Goal: Task Accomplishment & Management: Use online tool/utility

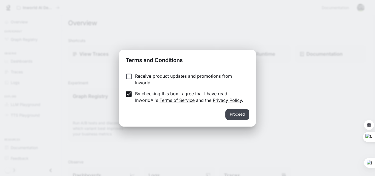
click at [238, 116] on button "Proceed" at bounding box center [237, 114] width 24 height 11
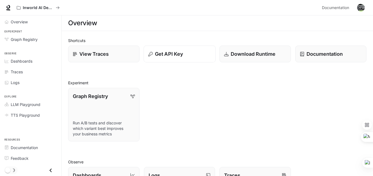
click at [157, 55] on p "Get API Key" at bounding box center [169, 53] width 28 height 7
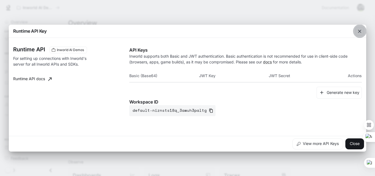
click at [360, 32] on icon "button" at bounding box center [359, 31] width 3 height 3
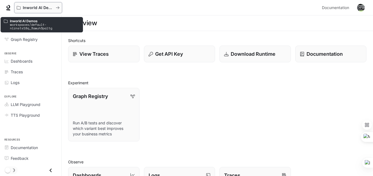
click at [34, 6] on p "Inworld AI Demos" at bounding box center [38, 7] width 31 height 5
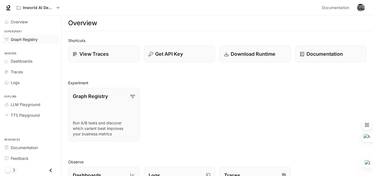
click at [22, 39] on span "Graph Registry" at bounding box center [24, 39] width 27 height 6
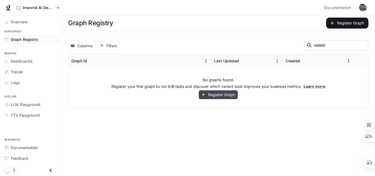
click at [214, 95] on button "Register Graph" at bounding box center [218, 94] width 39 height 9
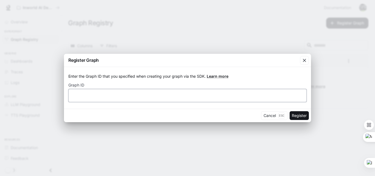
click at [203, 95] on input "text" at bounding box center [188, 95] width 238 height 5
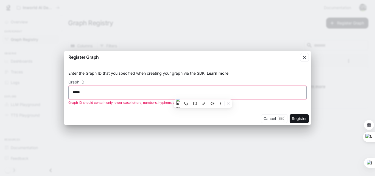
type input "*"
click at [75, 93] on input "********" at bounding box center [188, 91] width 238 height 5
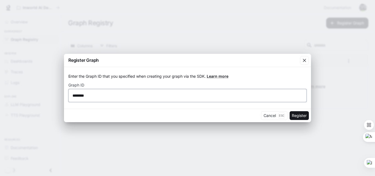
click at [101, 94] on input "********" at bounding box center [188, 95] width 238 height 5
type input "*******"
click at [299, 114] on button "Register" at bounding box center [298, 115] width 19 height 9
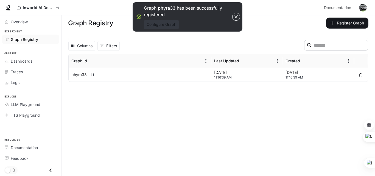
click at [162, 25] on button "Configure Graph" at bounding box center [161, 24] width 35 height 9
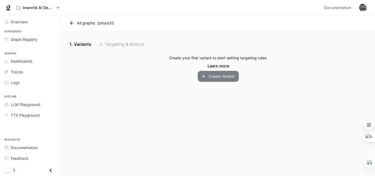
click at [213, 79] on button "Create Variant" at bounding box center [218, 76] width 41 height 11
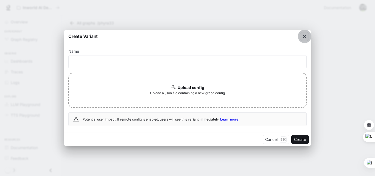
click at [304, 37] on icon "button" at bounding box center [304, 36] width 3 height 3
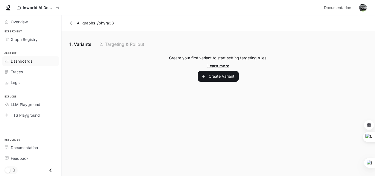
click at [27, 57] on link "Dashboards" at bounding box center [30, 61] width 57 height 10
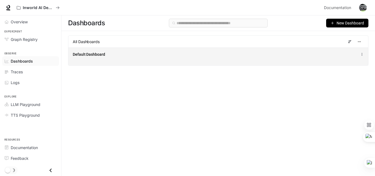
click at [196, 54] on div "Default Dashboard" at bounding box center [156, 54] width 167 height 5
